Goal: Task Accomplishment & Management: Use online tool/utility

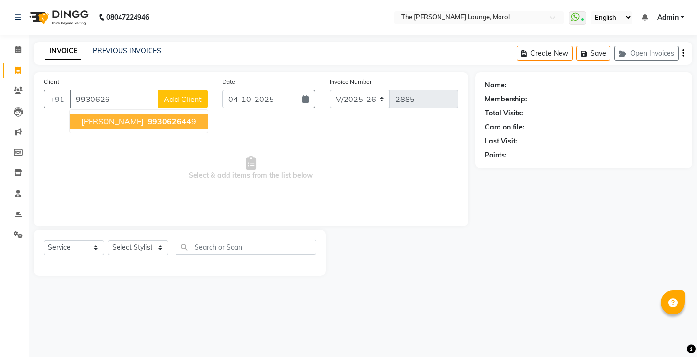
select select "7188"
select select "service"
click at [148, 119] on span "9930626" at bounding box center [165, 122] width 34 height 10
type input "9930626449"
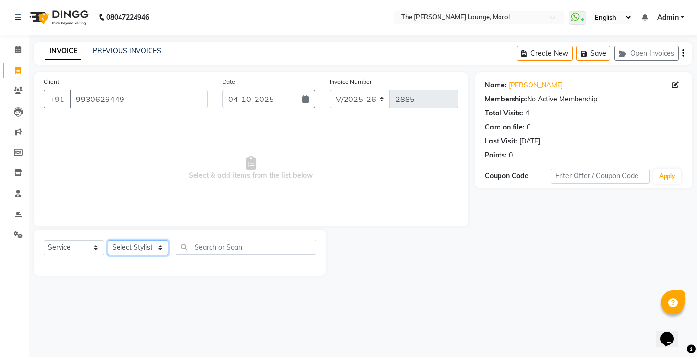
click at [134, 246] on select "Select Stylist [PERSON_NAME] [PERSON_NAME] [PERSON_NAME] [PERSON_NAME] [PERSON_…" at bounding box center [138, 247] width 60 height 15
select select "62819"
click at [108, 240] on select "Select Stylist [PERSON_NAME] [PERSON_NAME] [PERSON_NAME] [PERSON_NAME] [PERSON_…" at bounding box center [138, 247] width 60 height 15
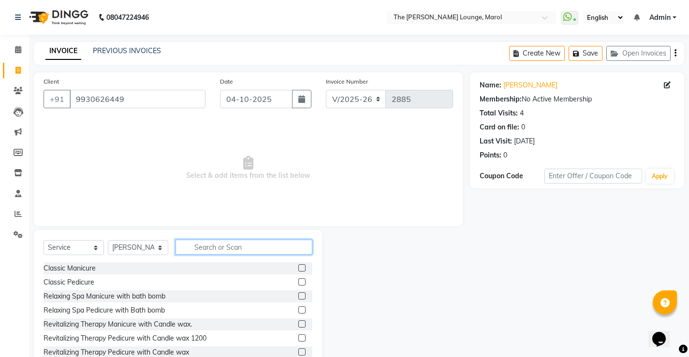
click at [195, 246] on input "text" at bounding box center [244, 247] width 137 height 15
type input "hair"
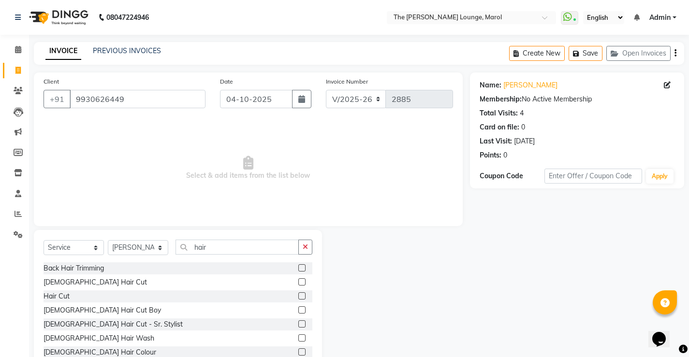
click at [298, 281] on label at bounding box center [301, 282] width 7 height 7
click at [298, 281] on input "checkbox" at bounding box center [301, 283] width 6 height 6
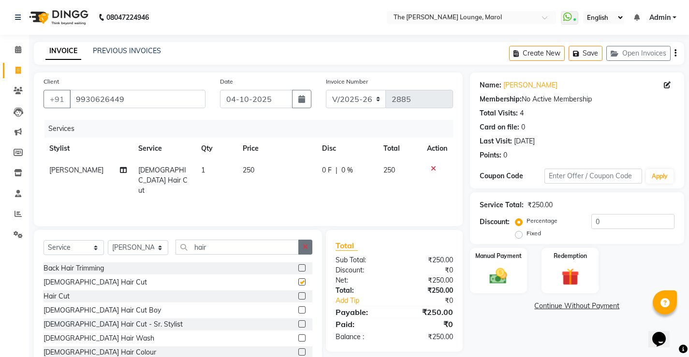
checkbox input "false"
click at [490, 271] on img at bounding box center [499, 276] width 30 height 21
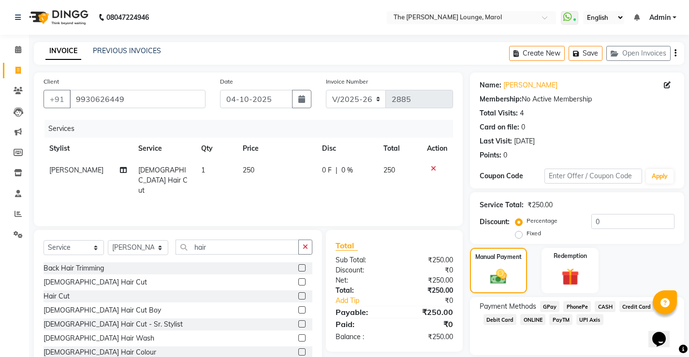
scroll to position [32, 0]
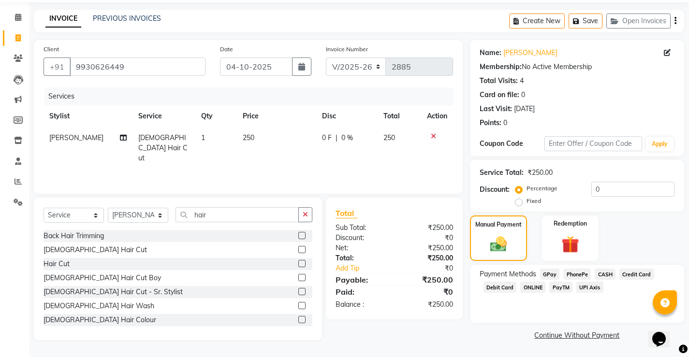
click at [564, 285] on span "PayTM" at bounding box center [560, 287] width 23 height 11
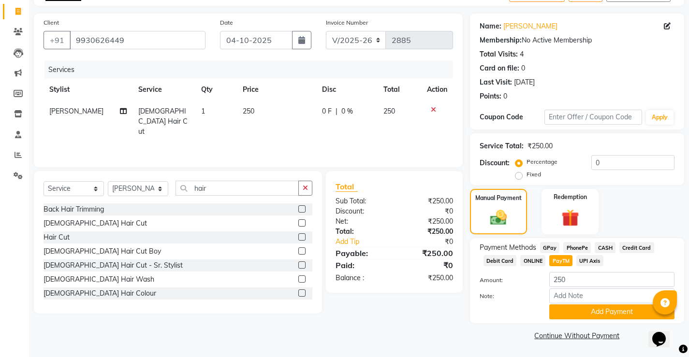
scroll to position [59, 0]
click at [566, 306] on button "Add Payment" at bounding box center [611, 311] width 125 height 15
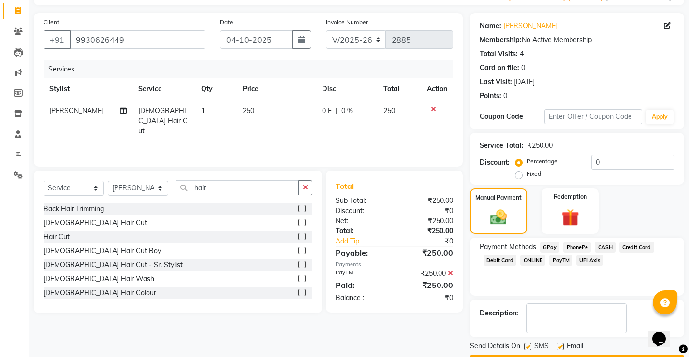
scroll to position [87, 0]
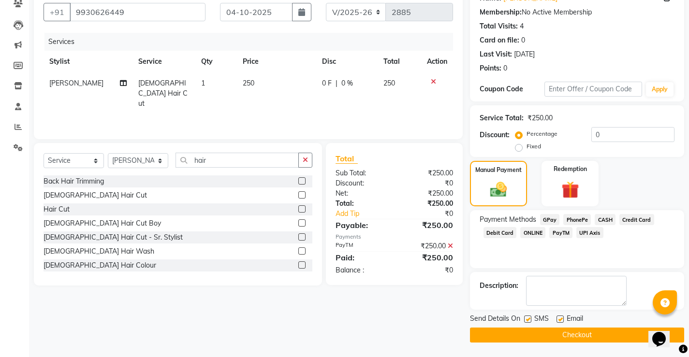
click at [515, 340] on button "Checkout" at bounding box center [577, 335] width 214 height 15
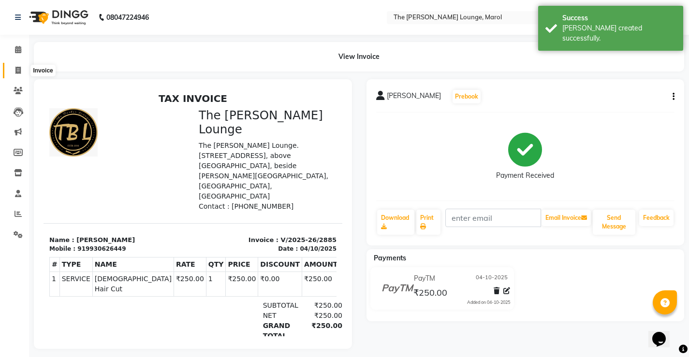
click at [18, 67] on icon at bounding box center [17, 70] width 5 height 7
select select "7188"
select select "service"
